Goal: Task Accomplishment & Management: Use online tool/utility

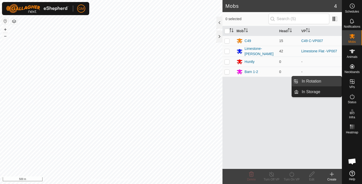
click at [317, 81] on link "In Rotation" at bounding box center [319, 81] width 43 height 10
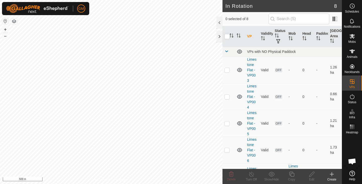
click at [331, 175] on icon at bounding box center [331, 174] width 6 height 6
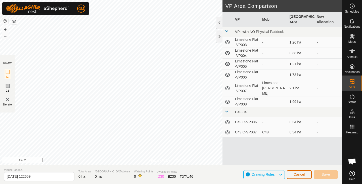
click at [302, 172] on button "Cancel" at bounding box center [299, 174] width 25 height 9
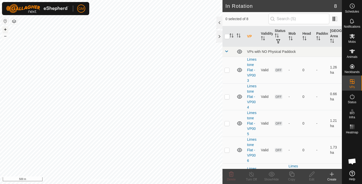
click at [5, 29] on button "+" at bounding box center [5, 29] width 6 height 6
click at [5, 28] on button "+" at bounding box center [5, 29] width 6 height 6
click at [348, 35] on es-mob-svg-icon at bounding box center [351, 36] width 9 height 8
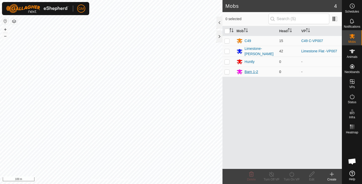
click at [246, 71] on div "Barn 1-2" at bounding box center [251, 71] width 14 height 5
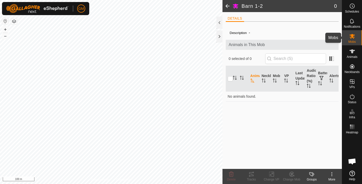
click at [351, 36] on icon at bounding box center [352, 36] width 6 height 6
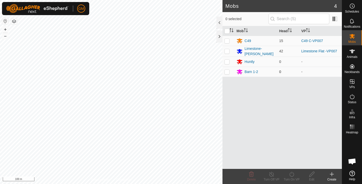
click at [227, 70] on p-checkbox at bounding box center [226, 72] width 5 height 4
checkbox input "true"
click at [332, 175] on icon at bounding box center [331, 174] width 6 height 6
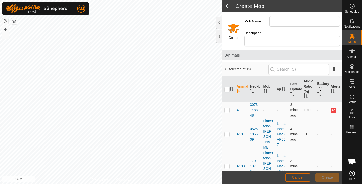
click at [295, 174] on button "Cancel" at bounding box center [297, 177] width 25 height 9
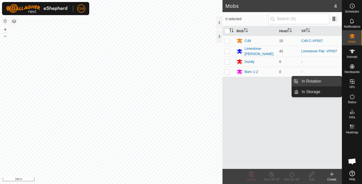
click at [313, 80] on link "In Rotation" at bounding box center [319, 81] width 43 height 10
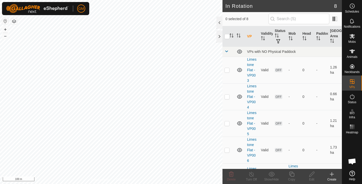
click at [331, 175] on icon at bounding box center [331, 174] width 0 height 4
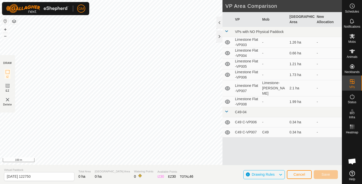
click at [280, 173] on icon at bounding box center [280, 174] width 4 height 7
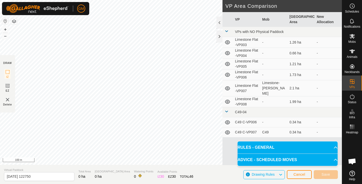
click at [280, 173] on icon at bounding box center [280, 174] width 4 height 7
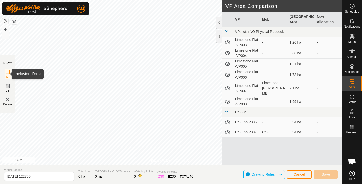
click at [6, 73] on icon at bounding box center [8, 72] width 6 height 6
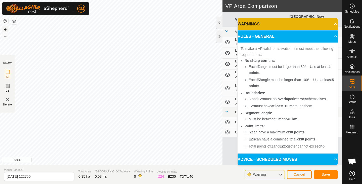
click at [4, 28] on button "+" at bounding box center [5, 29] width 6 height 6
click at [43, 176] on input "2025-09-01 122750" at bounding box center [39, 176] width 70 height 9
type input "2"
type input "Barn"
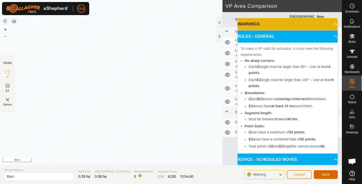
click at [327, 172] on span "Save" at bounding box center [325, 174] width 9 height 4
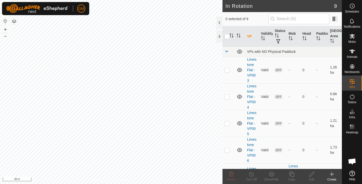
checkbox input "true"
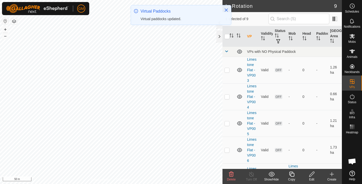
click at [293, 174] on icon at bounding box center [291, 174] width 6 height 6
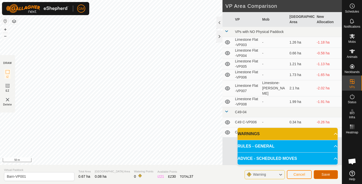
click at [324, 173] on span "Save" at bounding box center [325, 174] width 9 height 4
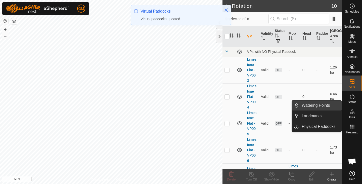
click at [311, 105] on link "Watering Points" at bounding box center [319, 105] width 43 height 10
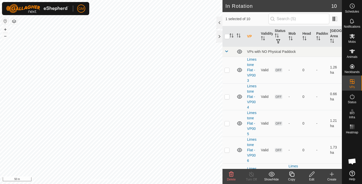
checkbox input "false"
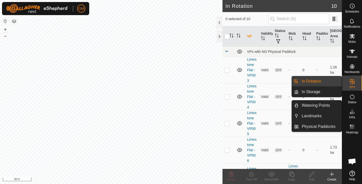
click at [351, 112] on icon at bounding box center [350, 113] width 3 height 3
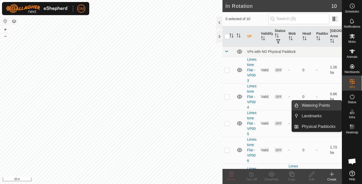
click at [305, 104] on link "Watering Points" at bounding box center [319, 105] width 43 height 10
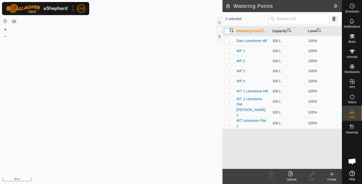
click at [332, 172] on icon at bounding box center [331, 174] width 6 height 6
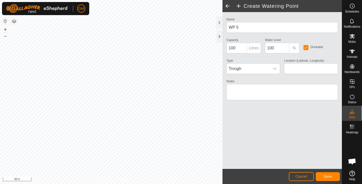
type input "-37.513541, 174.994664"
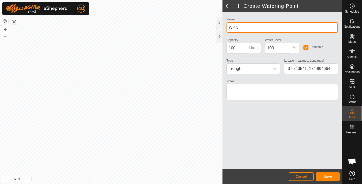
click at [229, 26] on input "WP 5" at bounding box center [281, 27] width 111 height 11
type input "Barn 1 WP 5"
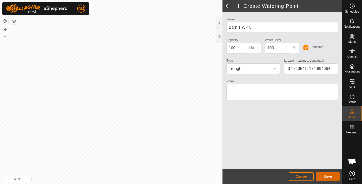
click at [321, 173] on button "Save" at bounding box center [327, 176] width 24 height 9
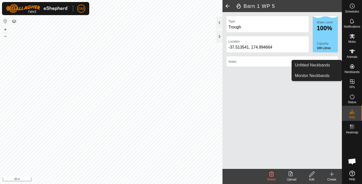
click at [352, 67] on icon at bounding box center [352, 66] width 5 height 5
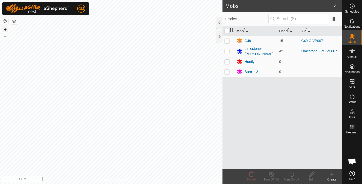
click at [4, 31] on button "+" at bounding box center [5, 29] width 6 height 6
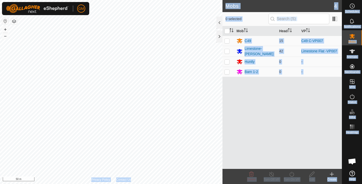
click at [75, 87] on div "GM Schedules Notifications Mobs Animals Neckbands VPs Status Infra Heatmap Help…" at bounding box center [181, 92] width 362 height 184
click at [264, 107] on div "Mob Head VP C49 15 C49 C-VP007 Limestone-Bush 42 Limestone Flat -VP007 Huntly 0…" at bounding box center [281, 97] width 119 height 142
